Goal: Task Accomplishment & Management: Manage account settings

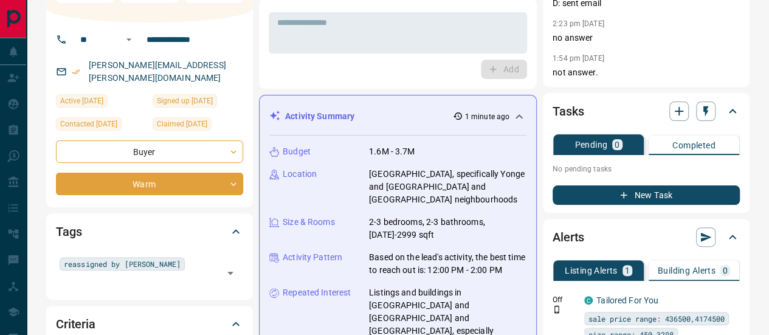
scroll to position [329, 0]
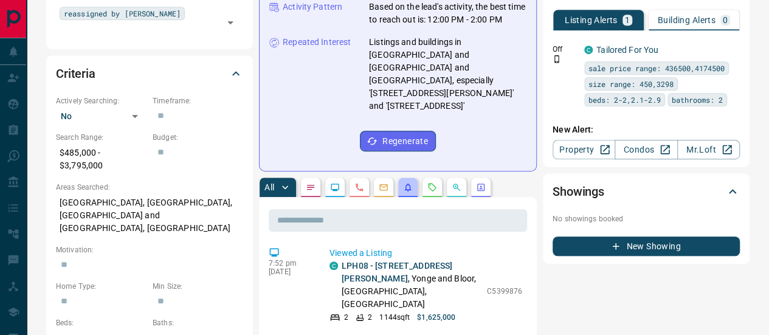
click at [407, 182] on icon "Listing Alerts" at bounding box center [408, 187] width 10 height 10
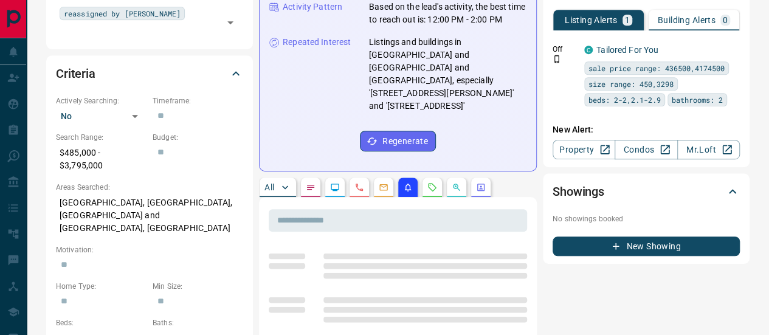
scroll to position [0, 0]
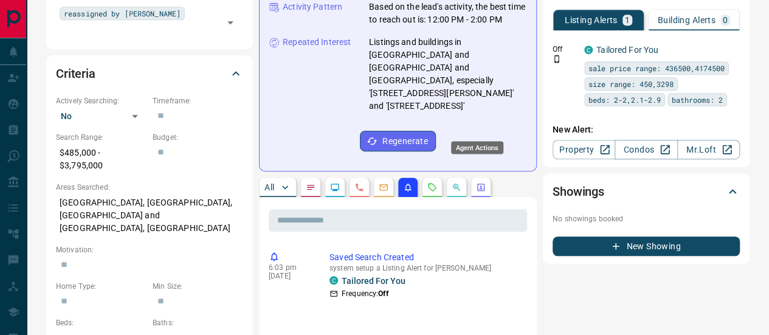
click at [477, 184] on icon "Agent Actions" at bounding box center [480, 187] width 7 height 7
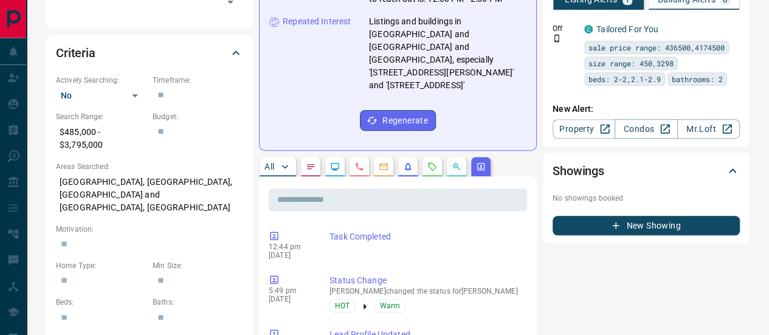
scroll to position [328, 0]
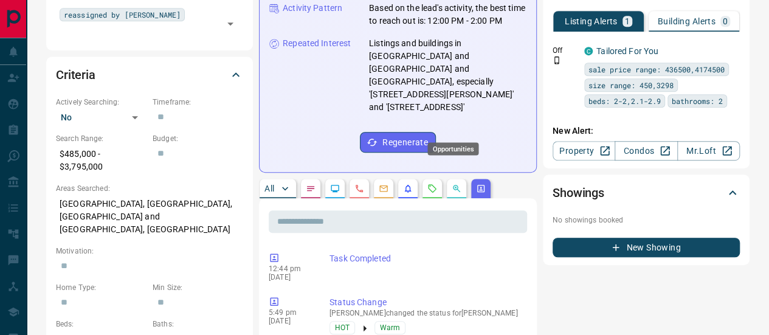
click at [454, 184] on icon "Opportunities" at bounding box center [457, 189] width 10 height 10
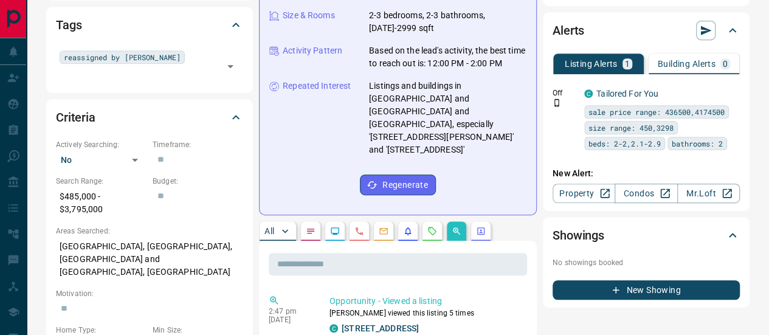
scroll to position [267, 0]
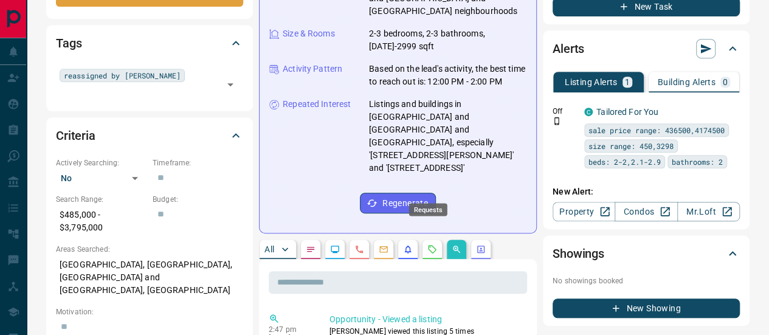
click at [430, 246] on circle "Requests" at bounding box center [430, 246] width 1 height 1
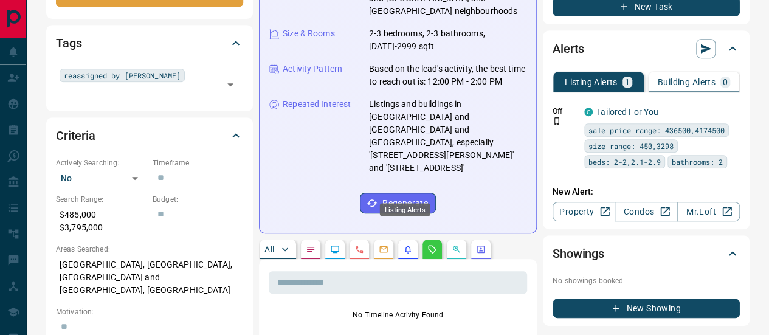
click at [405, 246] on icon "Listing Alerts" at bounding box center [408, 250] width 7 height 8
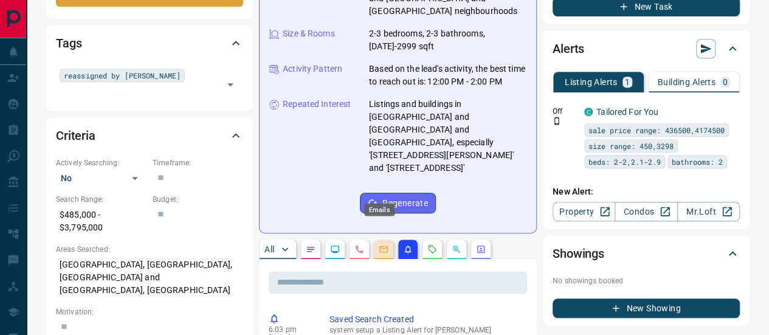
click at [379, 244] on icon "Emails" at bounding box center [384, 249] width 10 height 10
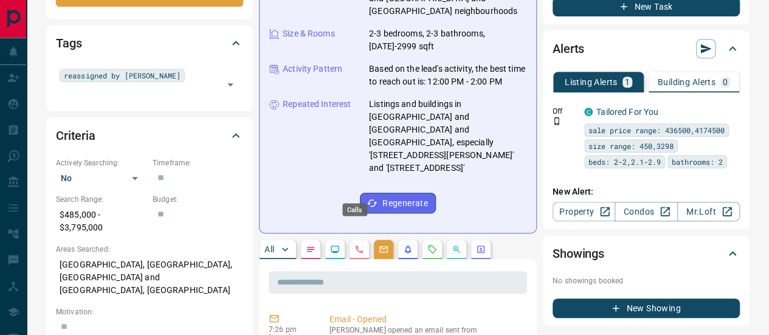
click at [357, 244] on icon "Calls" at bounding box center [359, 249] width 10 height 10
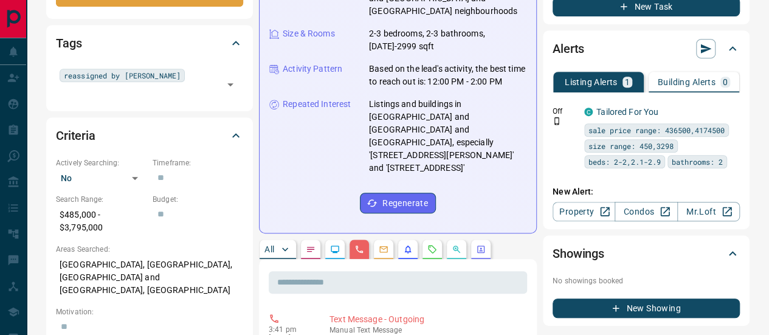
click at [330, 244] on icon "Lead Browsing Activity" at bounding box center [335, 249] width 10 height 10
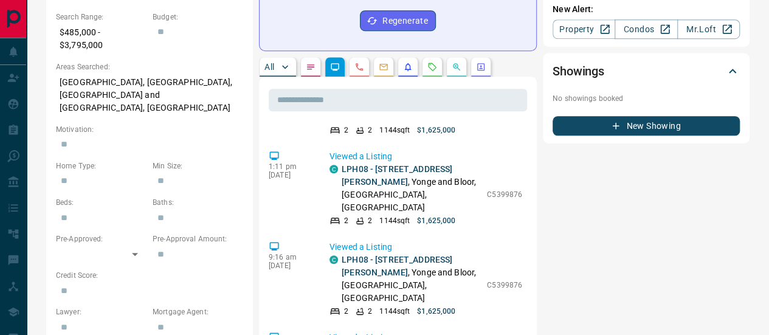
scroll to position [2367, 0]
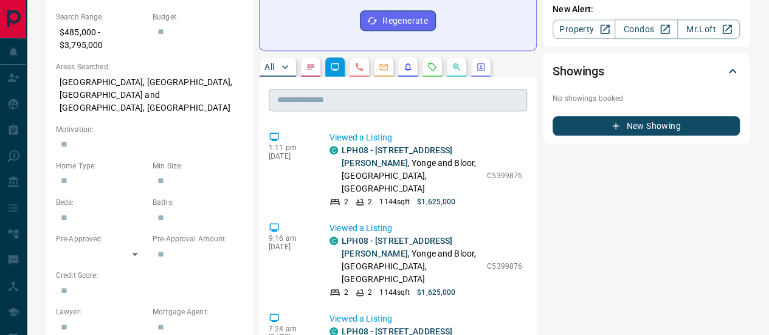
click at [351, 89] on input "text" at bounding box center [398, 100] width 258 height 22
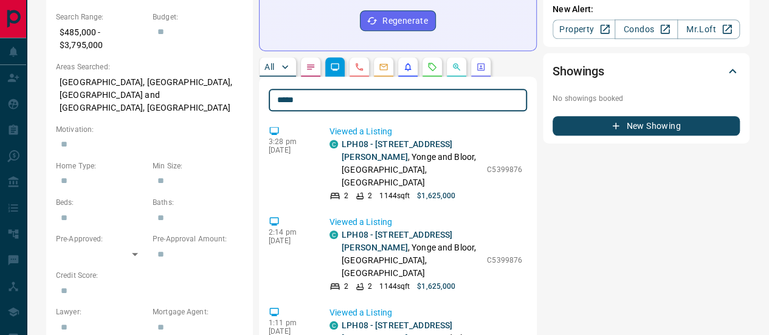
scroll to position [0, 0]
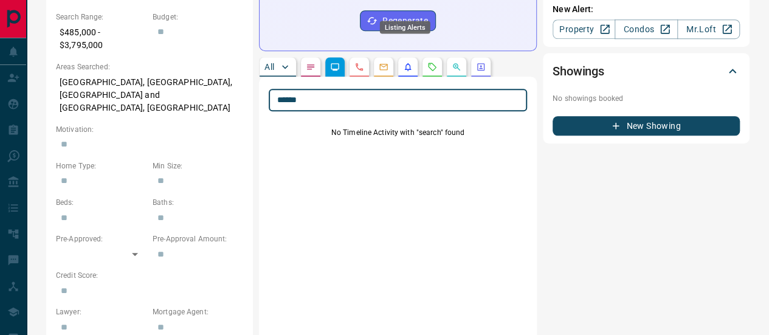
type input "******"
click at [405, 63] on icon "Listing Alerts" at bounding box center [408, 67] width 7 height 8
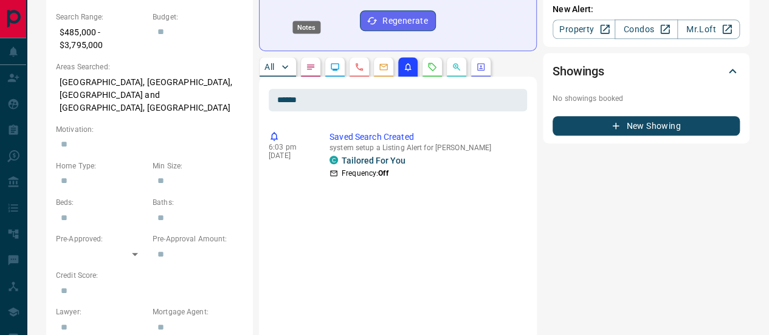
click at [307, 64] on icon "Notes" at bounding box center [310, 66] width 7 height 5
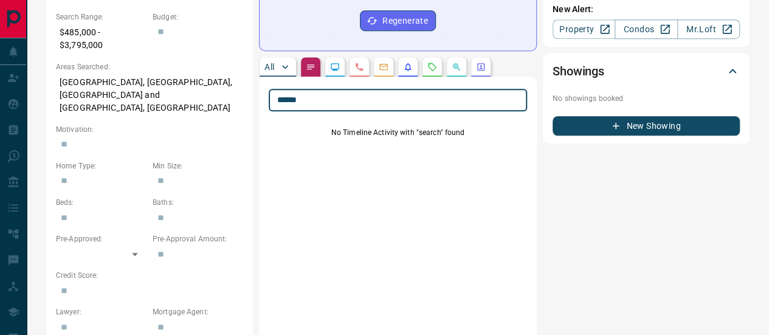
click at [379, 89] on input "******" at bounding box center [398, 100] width 258 height 22
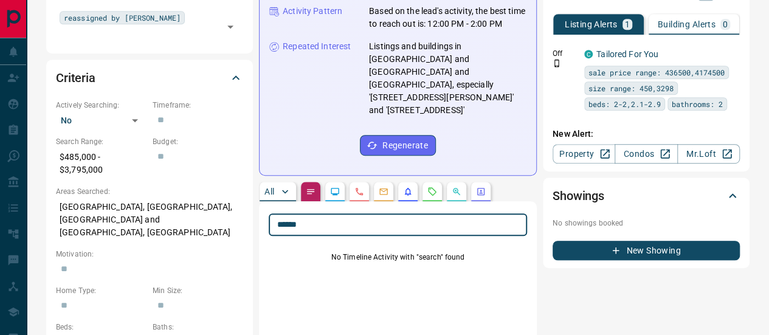
scroll to position [328, 0]
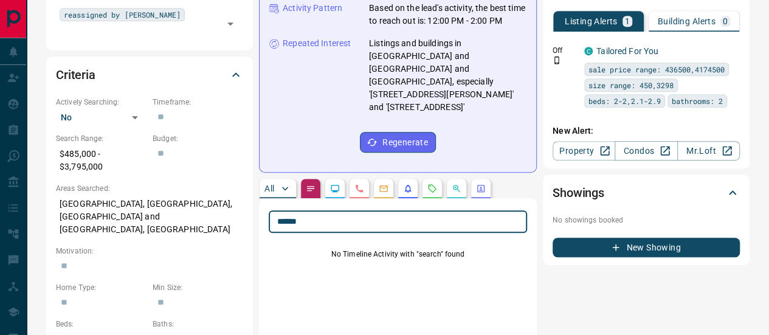
click at [264, 184] on p "All" at bounding box center [269, 188] width 10 height 9
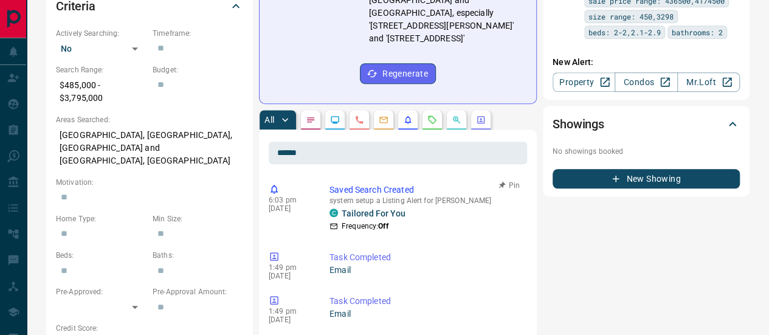
scroll to position [389, 0]
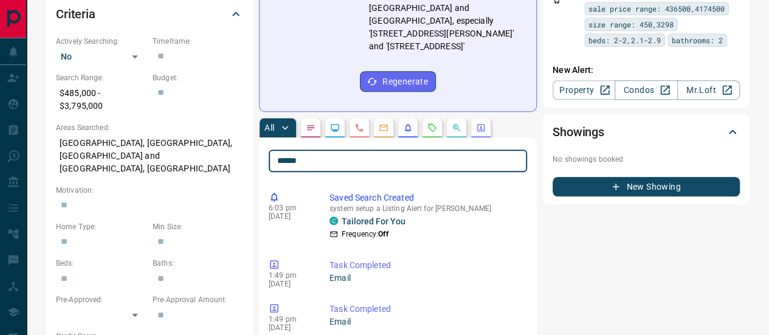
drag, startPoint x: 322, startPoint y: 107, endPoint x: 260, endPoint y: 109, distance: 62.0
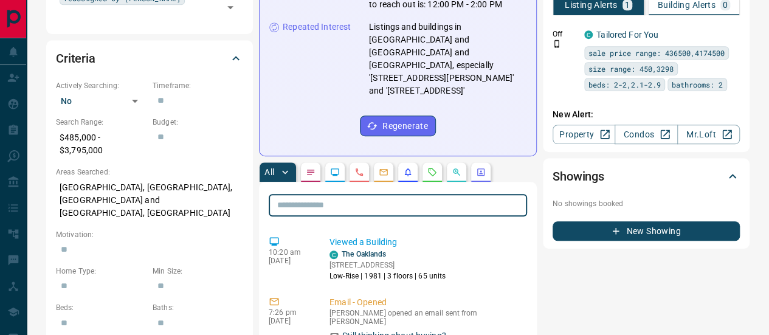
scroll to position [267, 0]
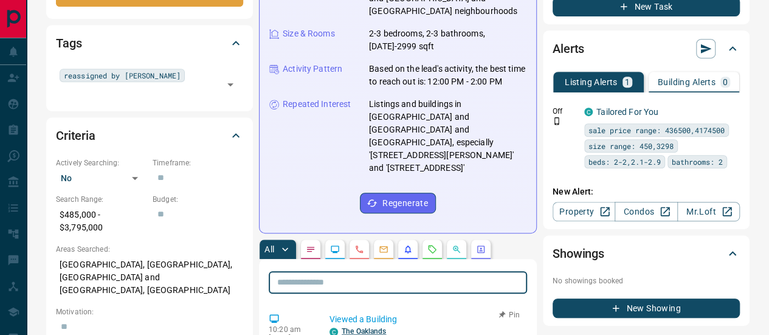
click at [357, 327] on link "The Oaklands" at bounding box center [364, 331] width 44 height 9
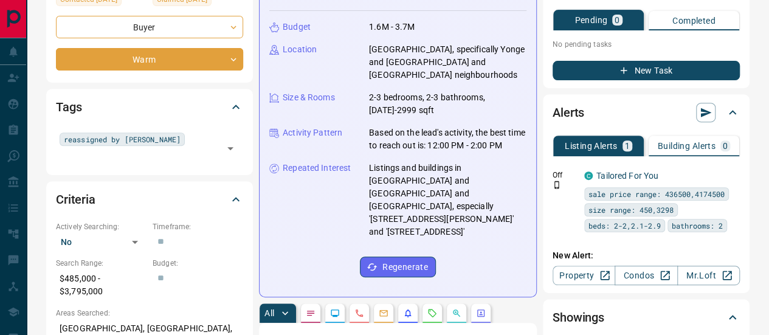
scroll to position [182, 0]
